Goal: Transaction & Acquisition: Purchase product/service

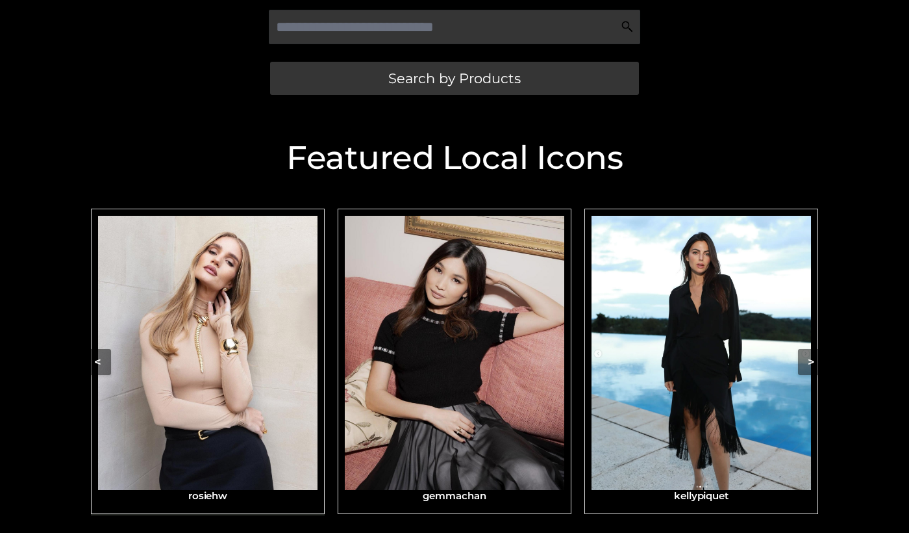
scroll to position [349, 0]
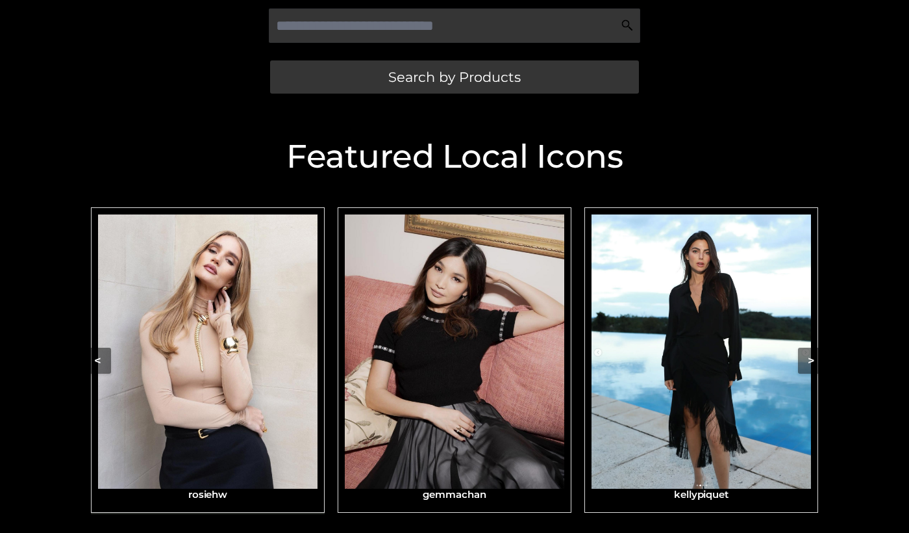
click at [223, 371] on img "Carousel Navigation" at bounding box center [208, 351] width 220 height 275
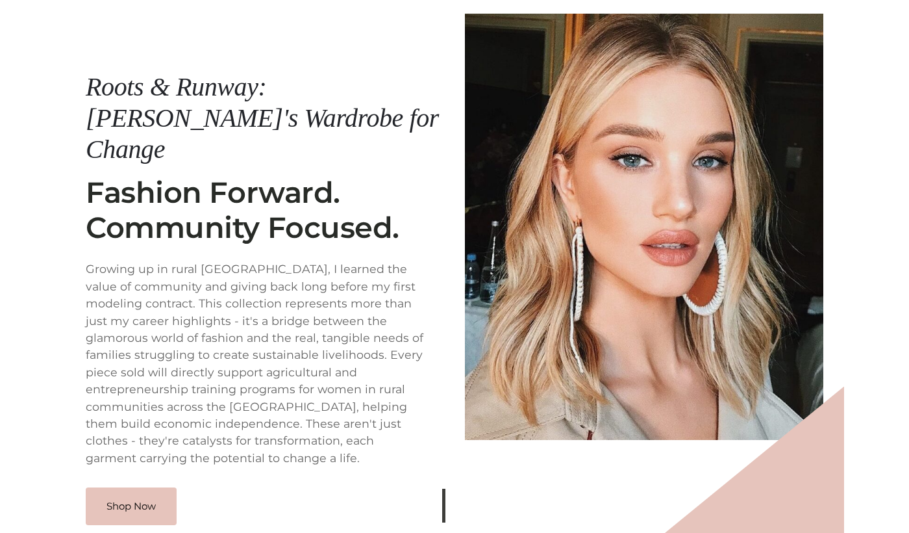
scroll to position [216, 0]
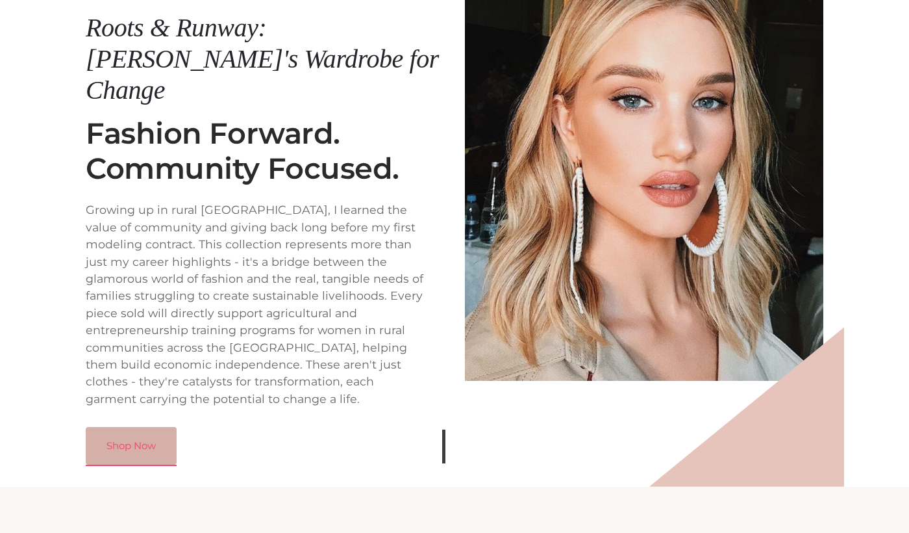
click at [112, 427] on link "Shop Now" at bounding box center [131, 446] width 91 height 38
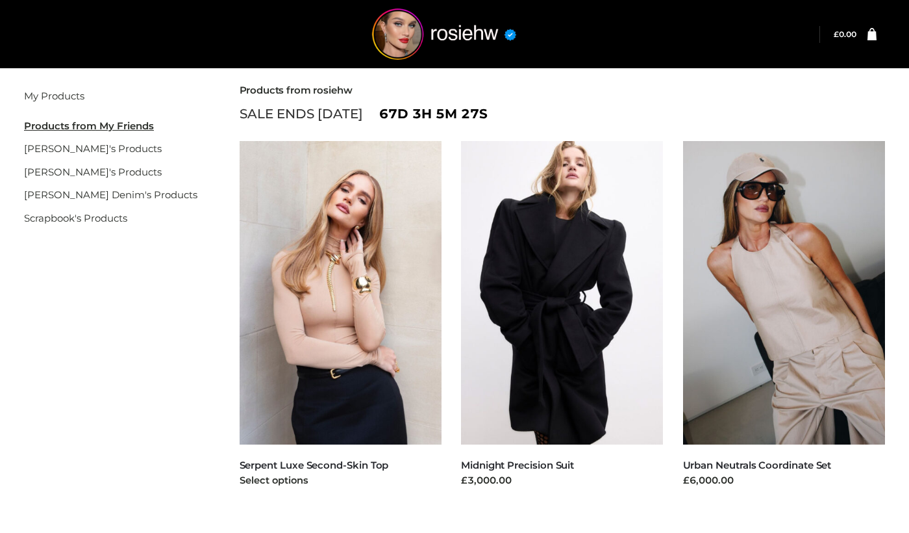
click at [363, 324] on img at bounding box center [341, 292] width 203 height 303
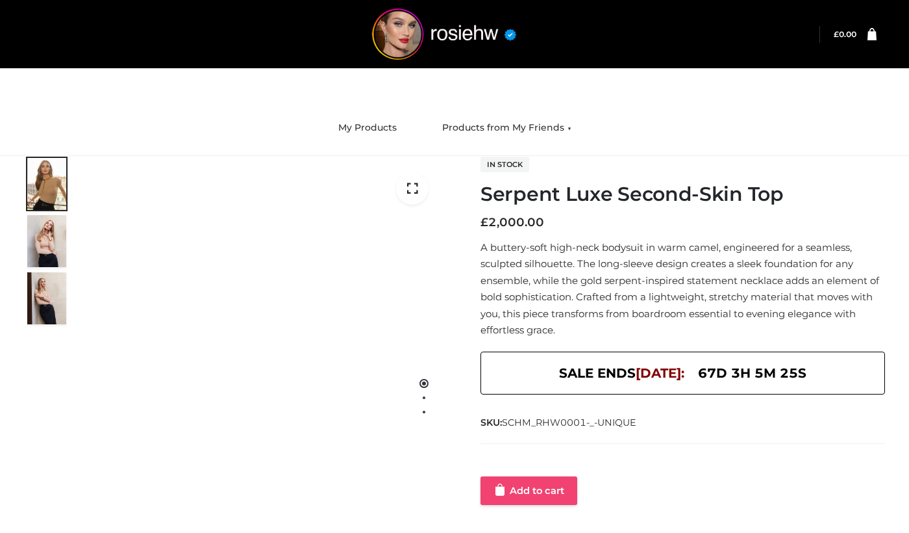
click at [523, 491] on link "Add to cart" at bounding box center [529, 490] width 97 height 29
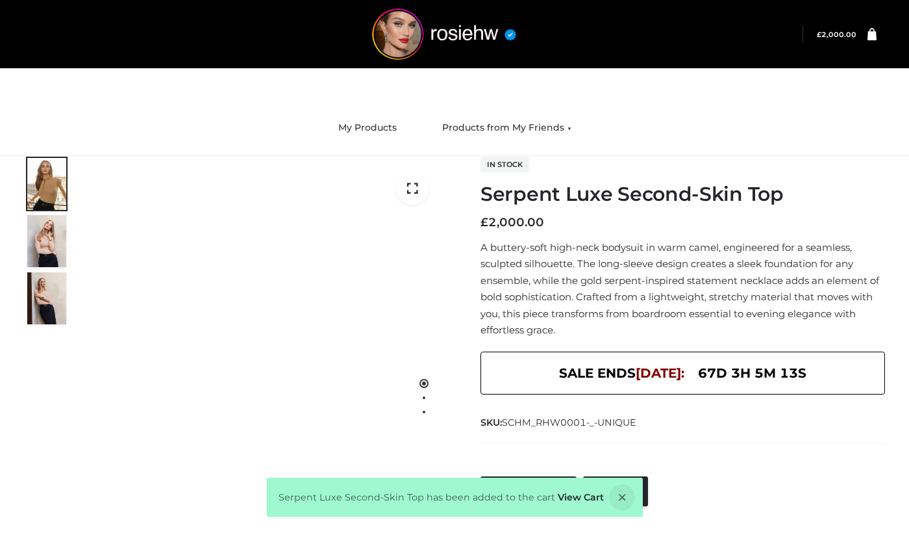
click at [838, 39] on span "£ 2,000.00" at bounding box center [830, 34] width 53 height 17
click at [579, 496] on link "View Cart" at bounding box center [581, 497] width 46 height 12
